Goal: Task Accomplishment & Management: Use online tool/utility

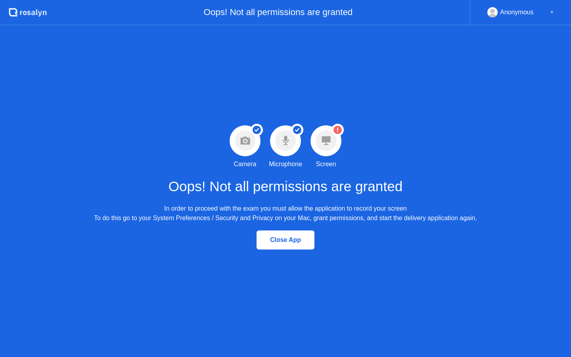
click at [556, 6] on div "Anonymous ▼" at bounding box center [520, 12] width 102 height 25
click at [336, 140] on circle at bounding box center [326, 140] width 21 height 21
click at [327, 140] on icon at bounding box center [326, 140] width 9 height 9
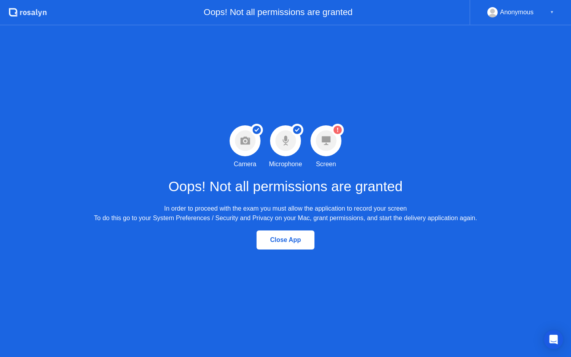
click at [332, 136] on circle at bounding box center [326, 140] width 21 height 21
click at [337, 133] on circle at bounding box center [337, 130] width 8 height 8
click at [322, 146] on circle at bounding box center [326, 140] width 21 height 21
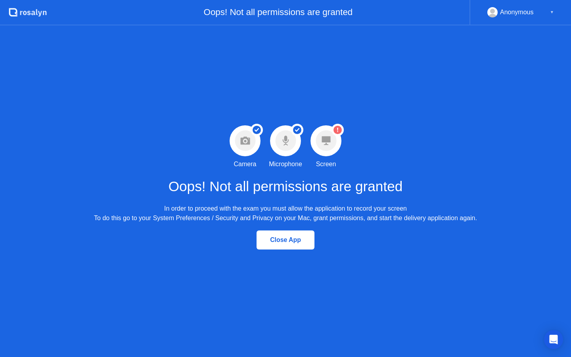
click at [322, 146] on circle at bounding box center [326, 140] width 21 height 21
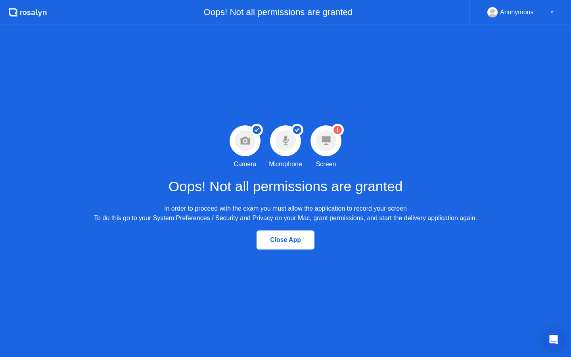
click at [322, 146] on circle at bounding box center [326, 140] width 21 height 21
click at [331, 140] on circle at bounding box center [326, 140] width 21 height 21
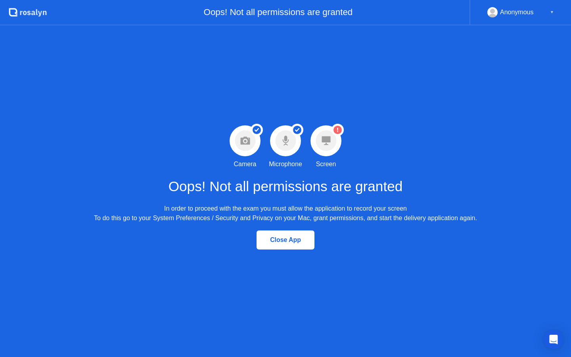
click at [331, 140] on circle at bounding box center [326, 140] width 21 height 21
click at [333, 138] on circle at bounding box center [326, 140] width 21 height 21
click at [334, 137] on circle at bounding box center [326, 140] width 21 height 21
click at [334, 139] on circle at bounding box center [326, 140] width 21 height 21
click at [312, 179] on h1 "Oops! Not all permissions are granted" at bounding box center [286, 186] width 234 height 21
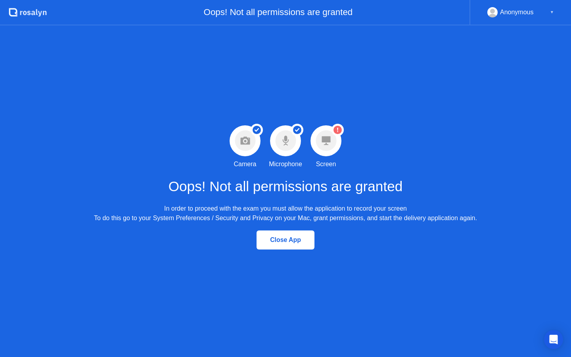
click at [330, 133] on circle at bounding box center [326, 140] width 21 height 21
click at [328, 130] on circle at bounding box center [326, 140] width 21 height 21
click at [328, 131] on circle at bounding box center [326, 140] width 21 height 21
click at [526, 80] on div "Success Camera permission granted Camera Success Microphone permission granted …" at bounding box center [285, 190] width 571 height 331
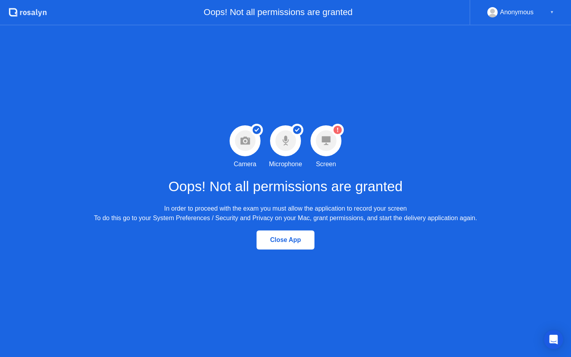
click at [552, 6] on div "Anonymous ▼" at bounding box center [520, 12] width 102 height 25
click at [552, 10] on div "▼" at bounding box center [552, 12] width 4 height 10
click at [552, 12] on div "▼" at bounding box center [552, 12] width 4 height 10
click at [346, 237] on div "Close App" at bounding box center [285, 240] width 571 height 34
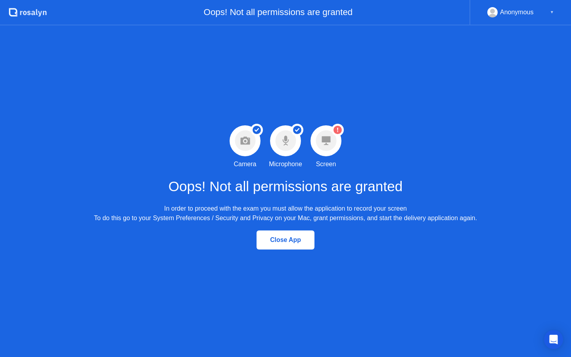
click at [345, 137] on div "Warning Screen permission not granted Screen" at bounding box center [326, 147] width 40 height 44
click at [334, 133] on circle at bounding box center [337, 130] width 12 height 12
click at [553, 340] on icon "Open Intercom Messenger" at bounding box center [553, 339] width 9 height 10
click at [553, 341] on icon "Open Intercom Messenger" at bounding box center [554, 340] width 10 height 10
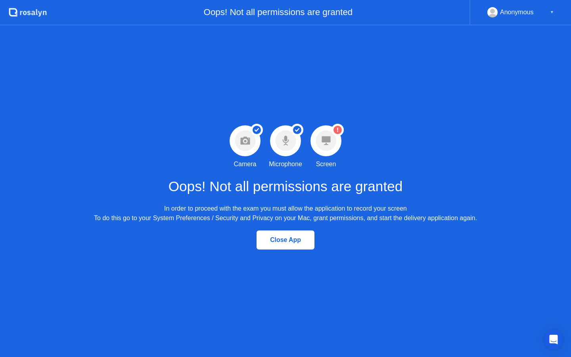
click at [451, 256] on div "Close App" at bounding box center [285, 240] width 571 height 34
click at [320, 153] on div at bounding box center [325, 140] width 31 height 31
click at [283, 241] on div "Close App" at bounding box center [285, 239] width 53 height 7
